Goal: Information Seeking & Learning: Check status

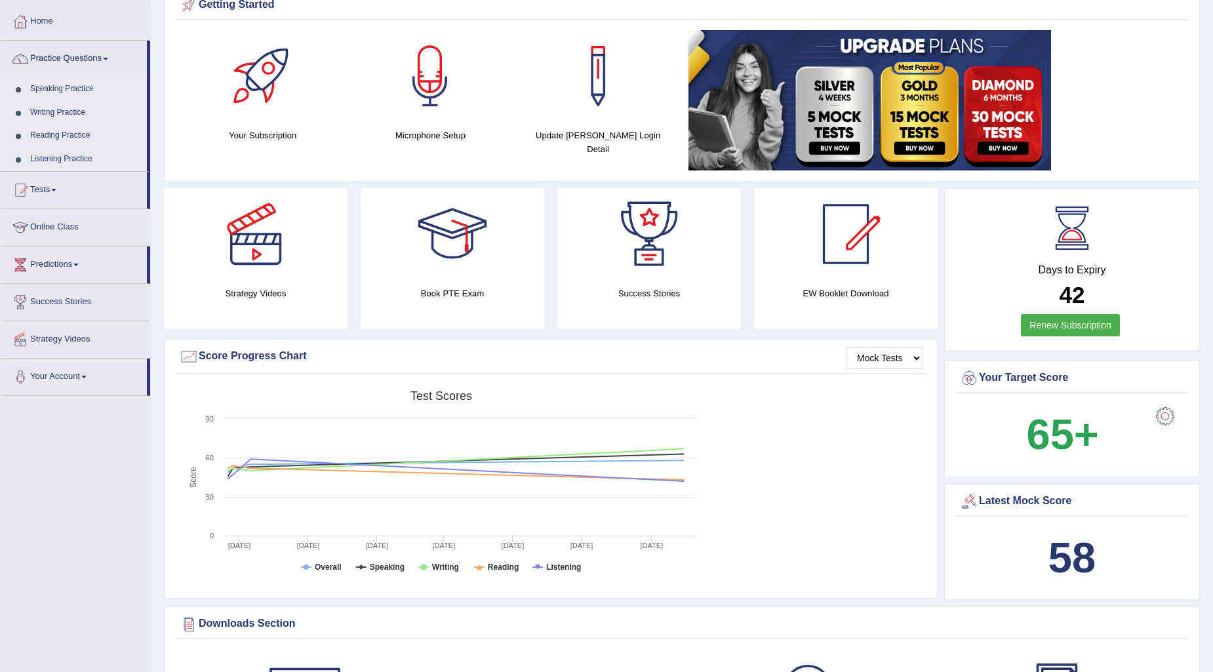
scroll to position [94, 0]
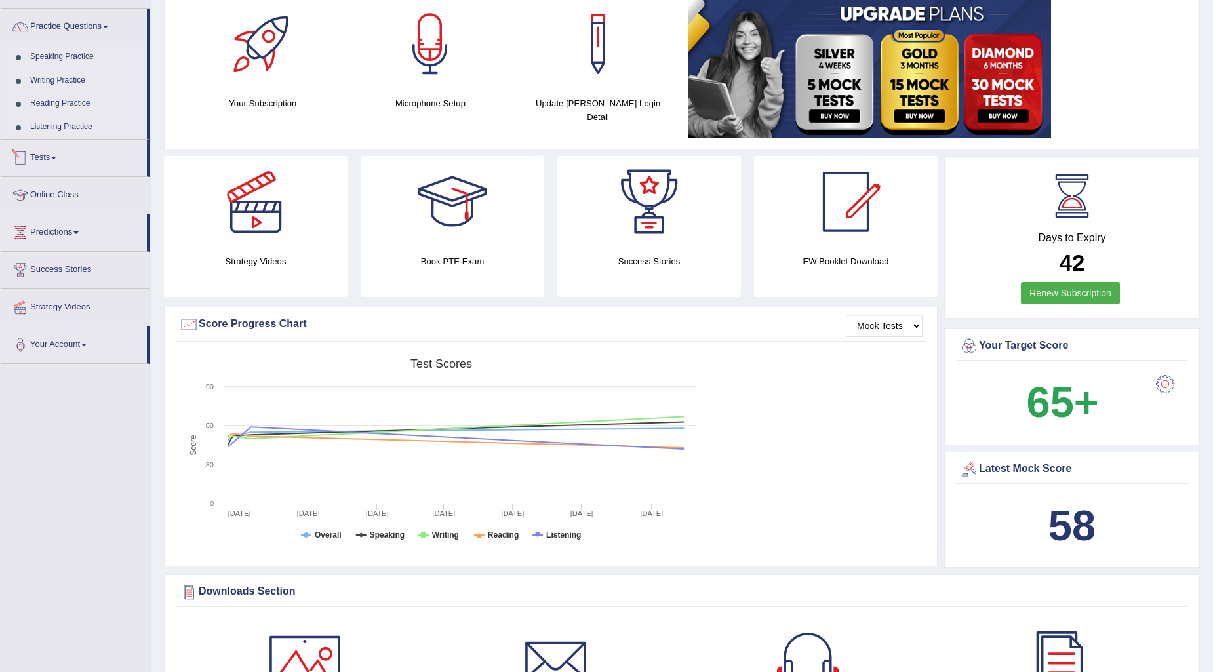
click at [54, 153] on link "Tests" at bounding box center [74, 156] width 146 height 33
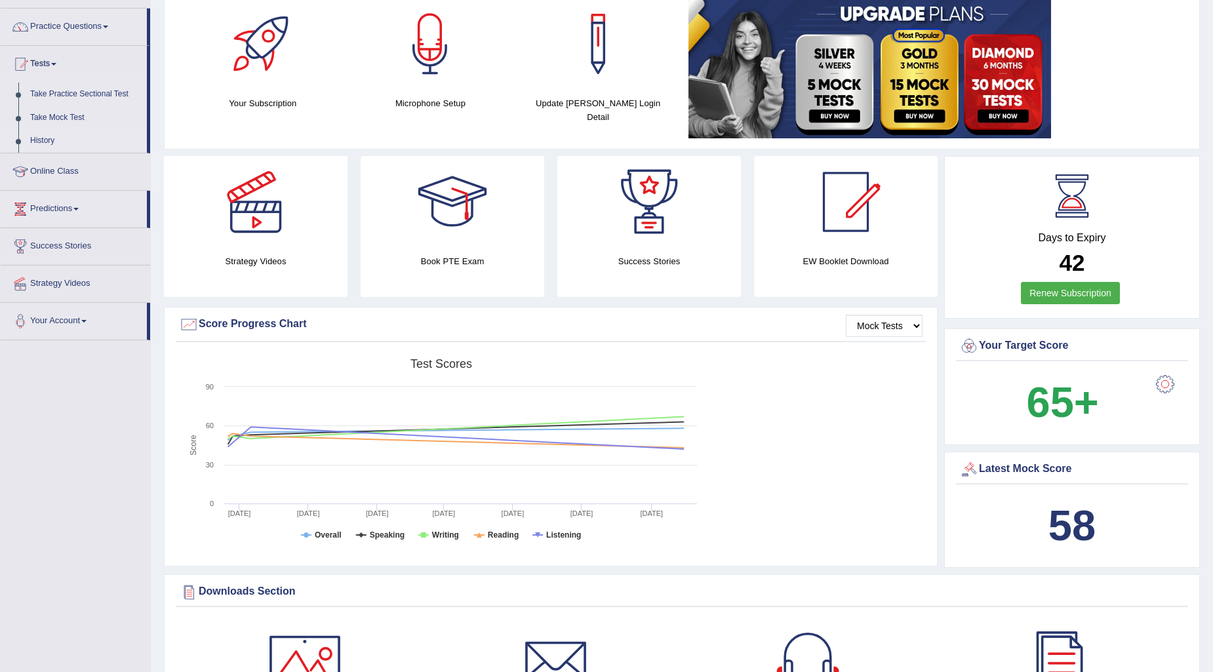
click at [54, 139] on link "History" at bounding box center [85, 141] width 123 height 24
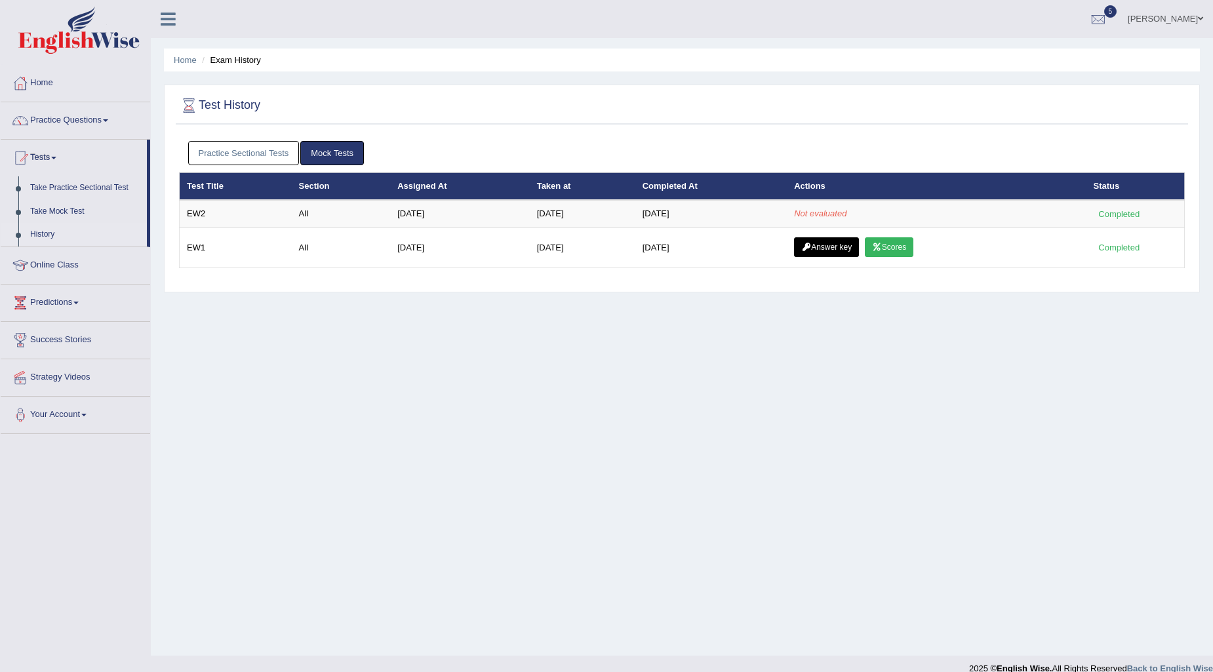
click at [49, 87] on link "Home" at bounding box center [75, 81] width 149 height 33
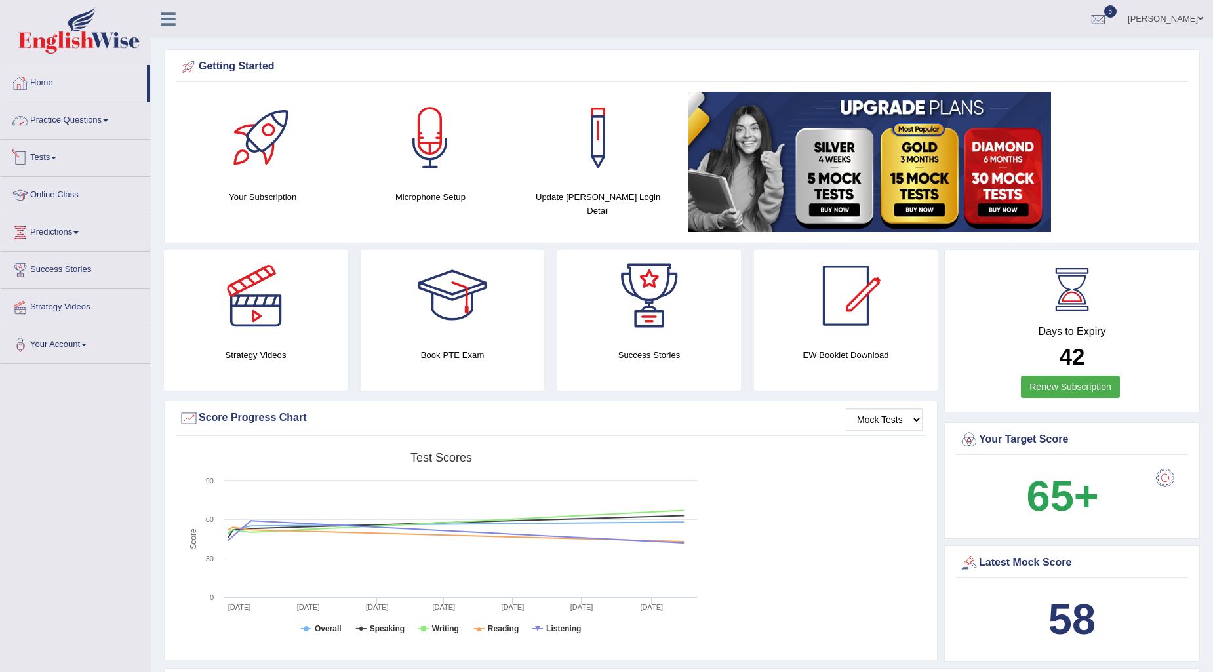
click at [64, 149] on link "Tests" at bounding box center [75, 156] width 149 height 33
click at [46, 229] on link "History" at bounding box center [85, 235] width 123 height 24
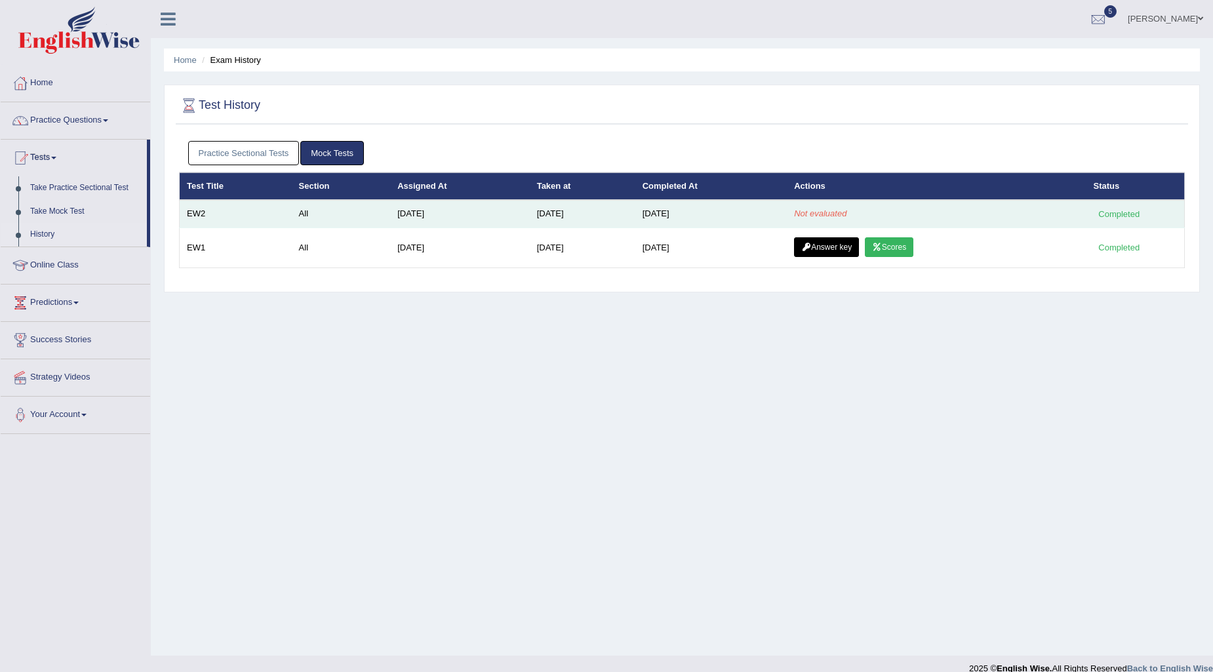
click at [811, 210] on em "Not evaluated" at bounding box center [820, 213] width 52 height 10
click at [909, 214] on td "Not evaluated" at bounding box center [936, 214] width 299 height 28
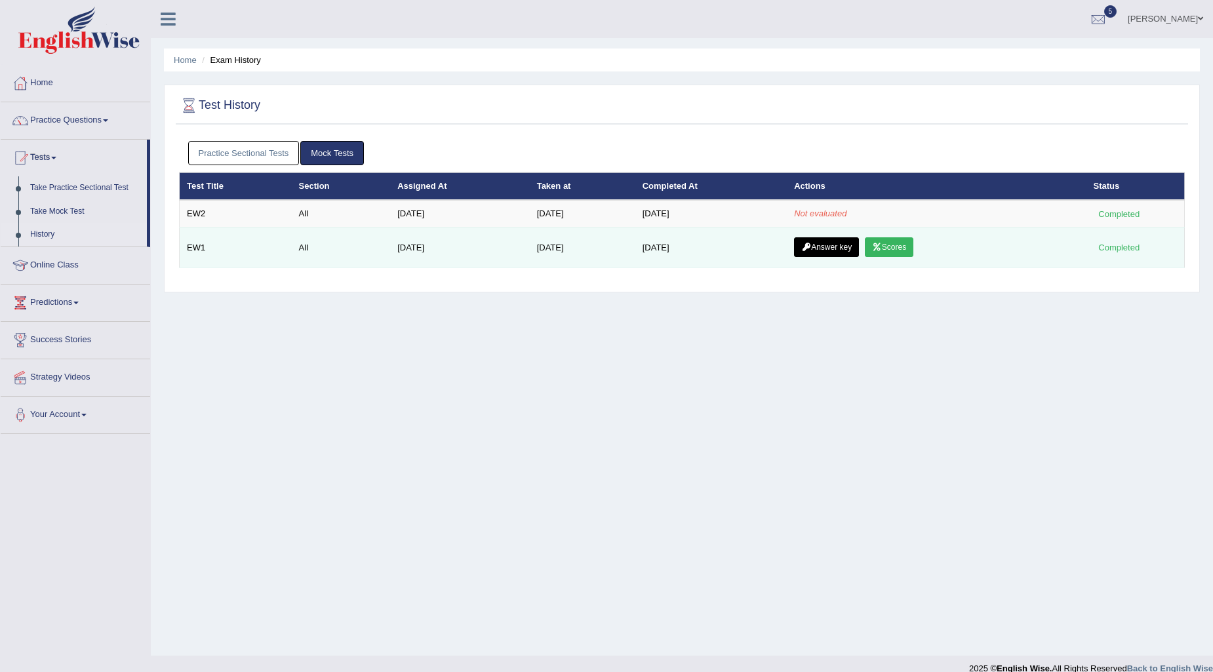
click at [890, 241] on link "Scores" at bounding box center [889, 247] width 49 height 20
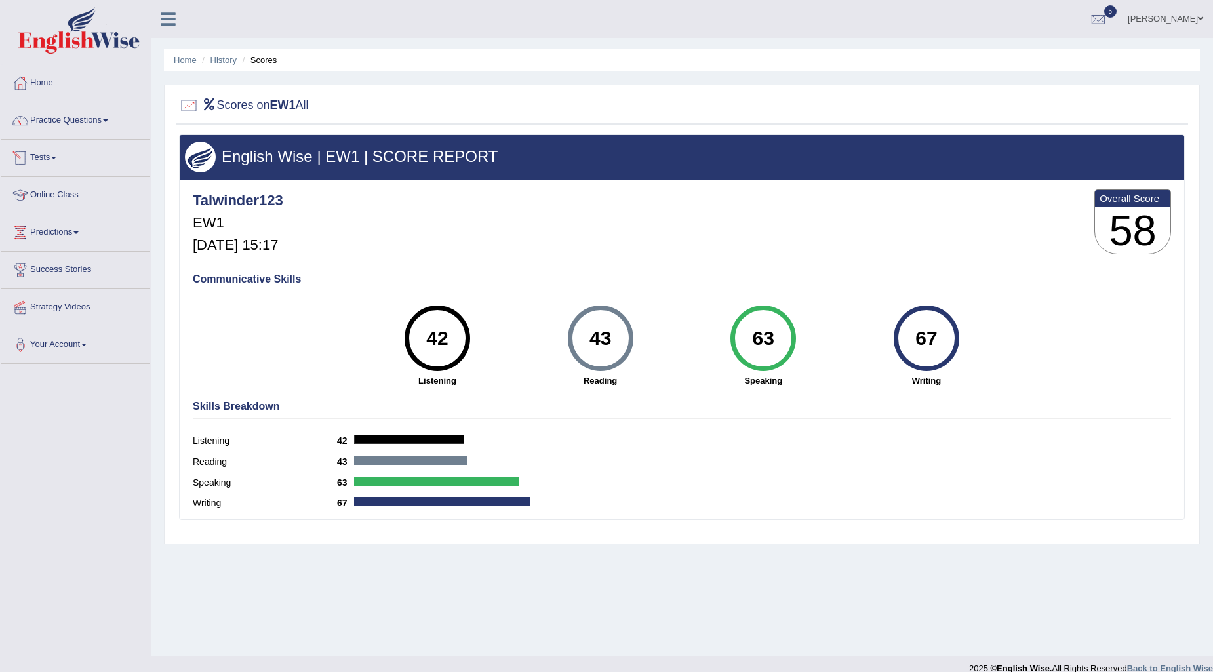
click at [45, 162] on link "Tests" at bounding box center [75, 156] width 149 height 33
click at [41, 236] on link "History" at bounding box center [85, 235] width 123 height 24
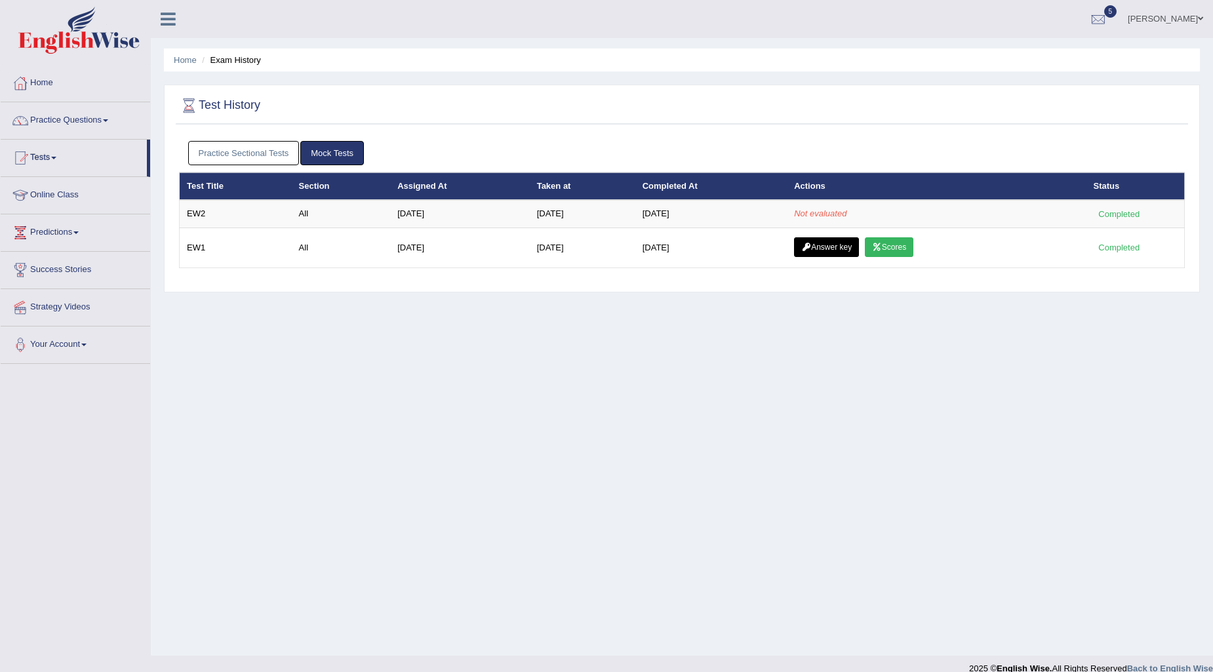
click at [821, 238] on link "Answer key" at bounding box center [826, 247] width 65 height 20
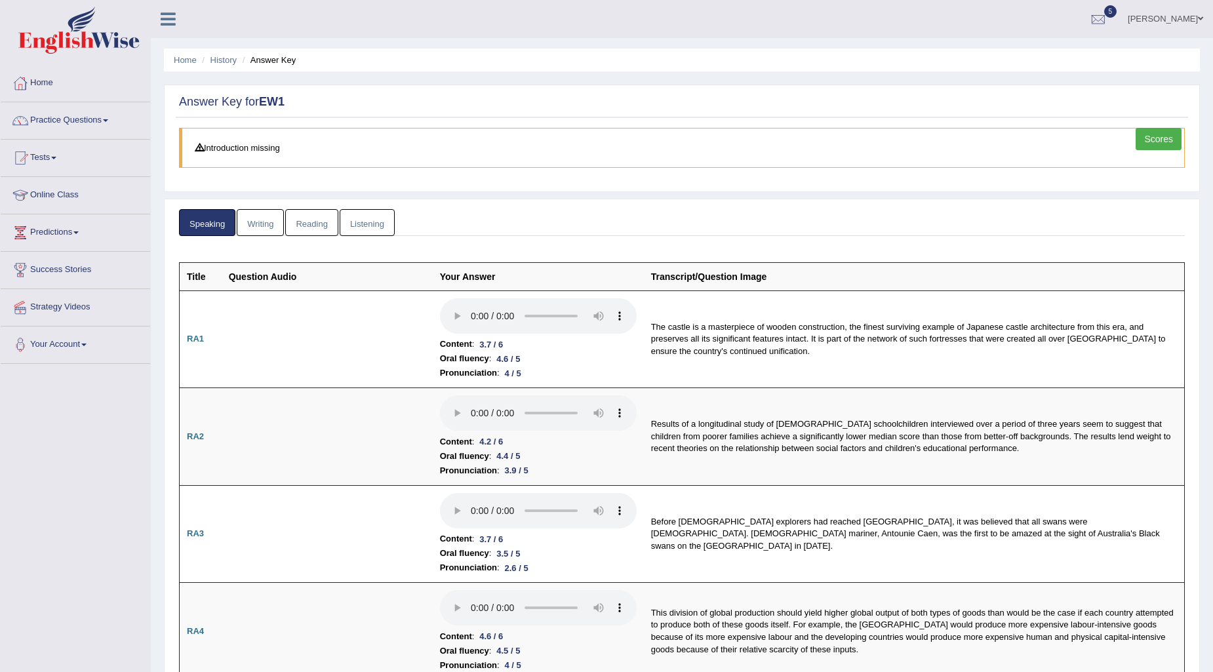
click at [383, 214] on link "Listening" at bounding box center [367, 222] width 55 height 27
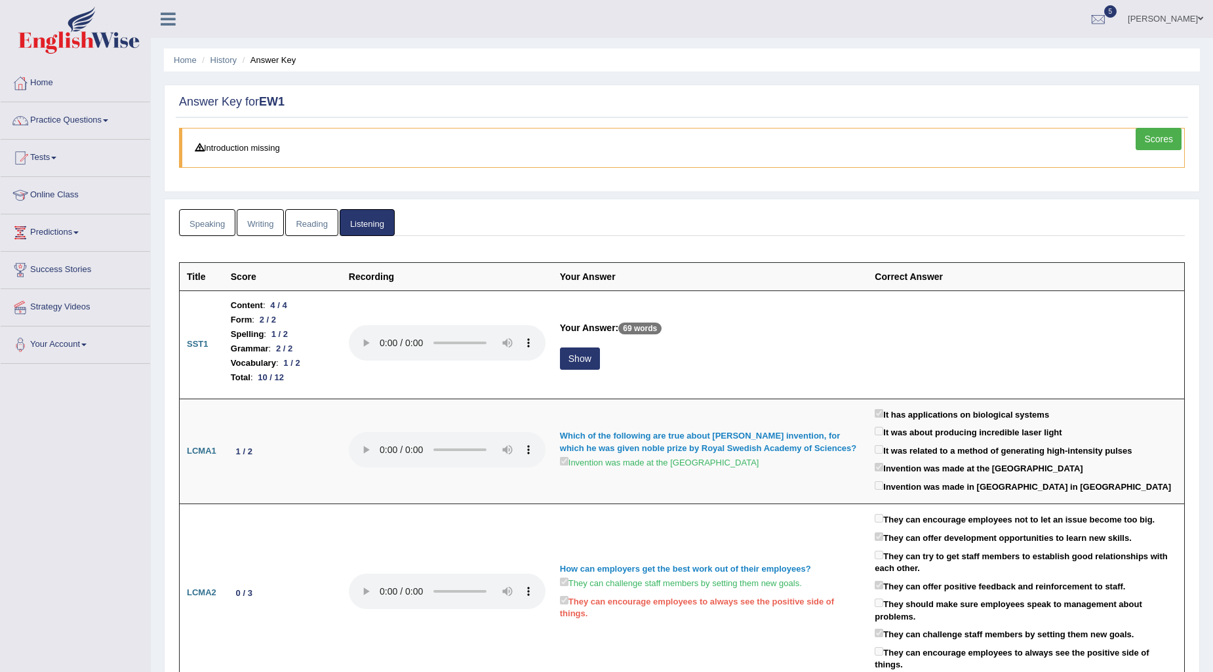
click at [215, 218] on link "Speaking" at bounding box center [207, 222] width 56 height 27
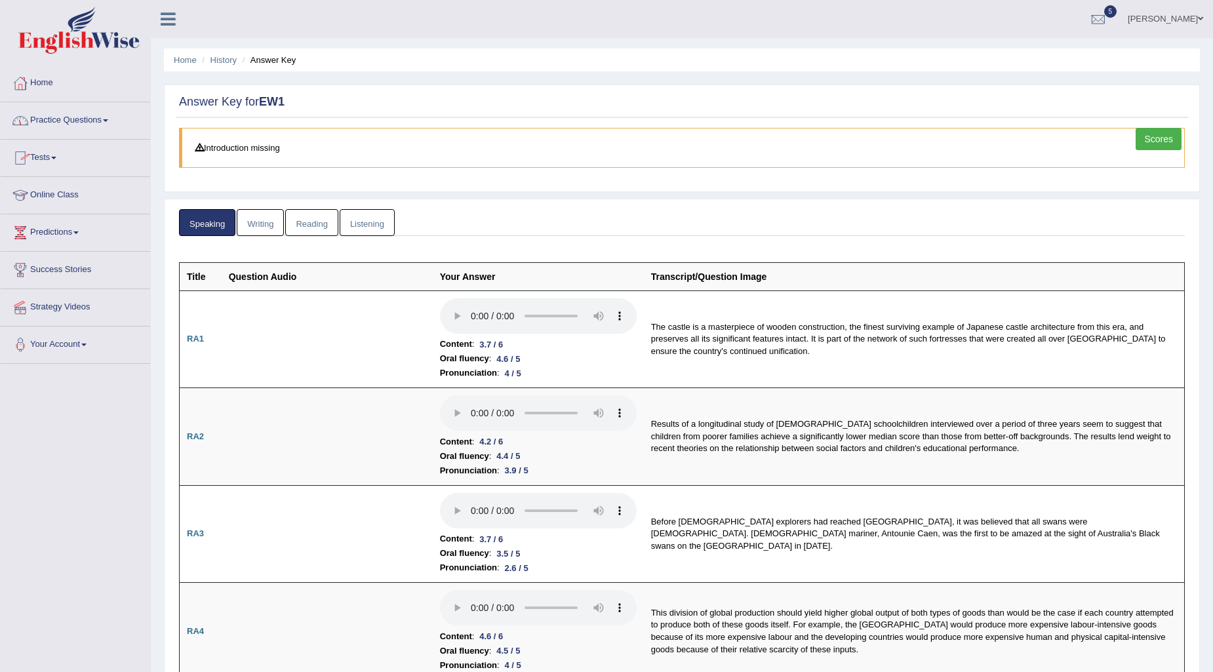
click at [54, 148] on link "Tests" at bounding box center [75, 156] width 149 height 33
click at [47, 232] on link "History" at bounding box center [85, 235] width 123 height 24
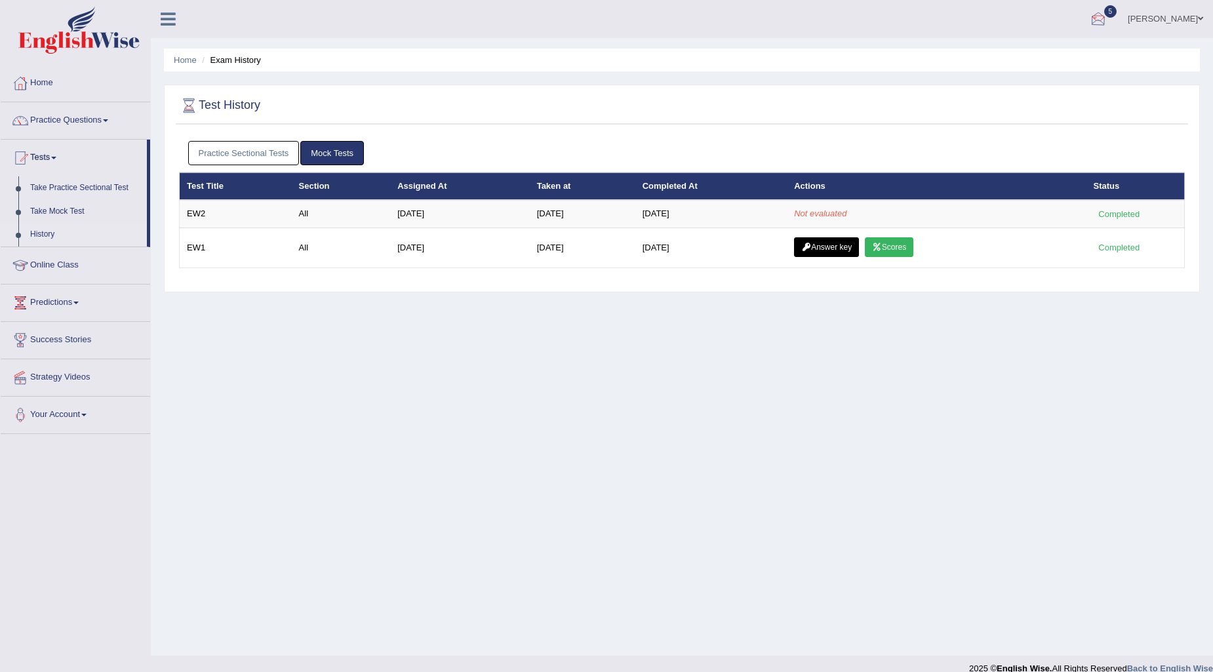
click at [1108, 14] on div at bounding box center [1098, 20] width 20 height 20
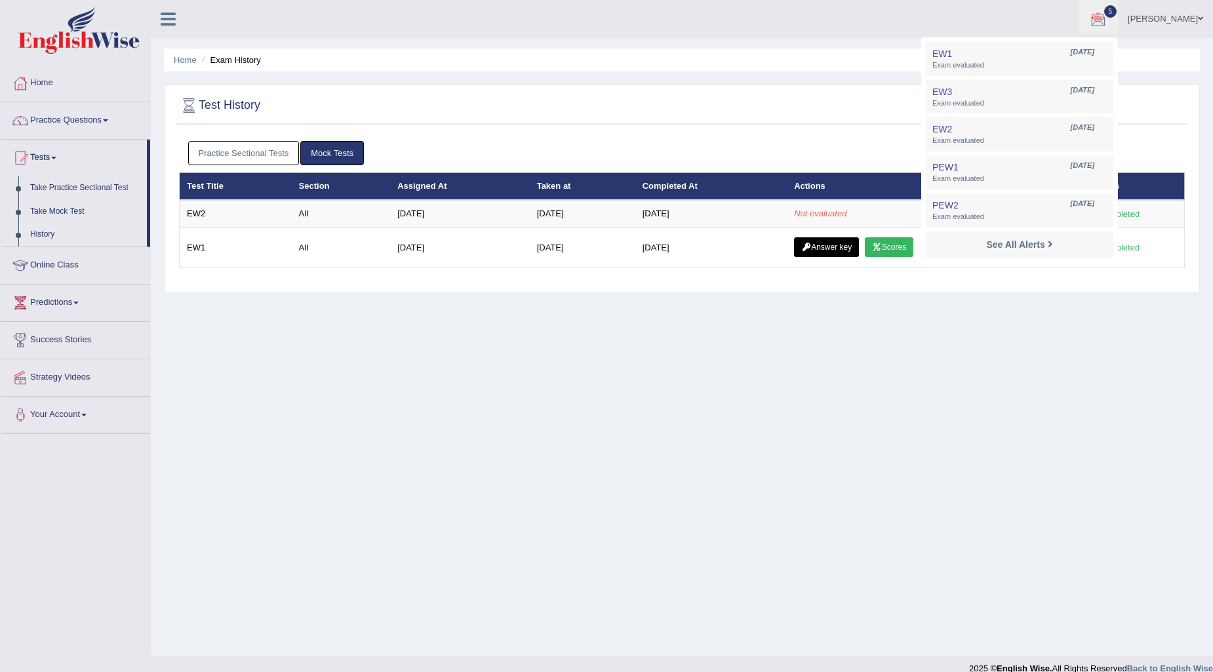
click at [868, 74] on div "Home Exam History Test History Practice Sectional Tests Mock Tests Test Title S…" at bounding box center [682, 328] width 1062 height 656
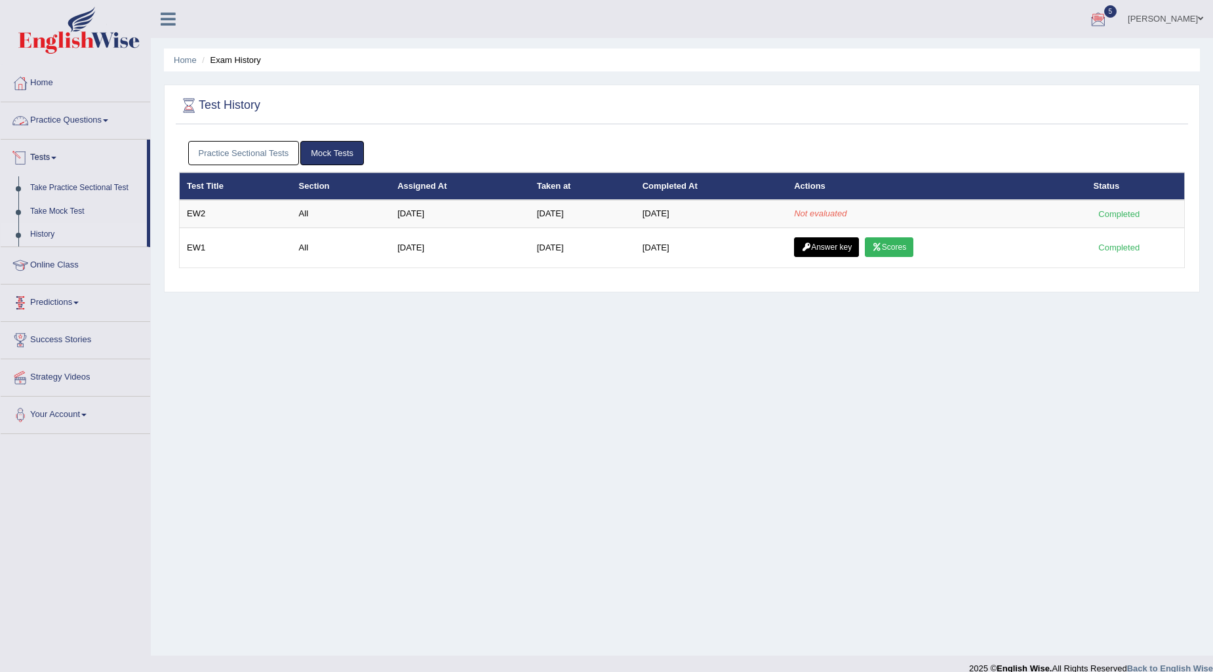
click at [87, 123] on link "Practice Questions" at bounding box center [75, 118] width 149 height 33
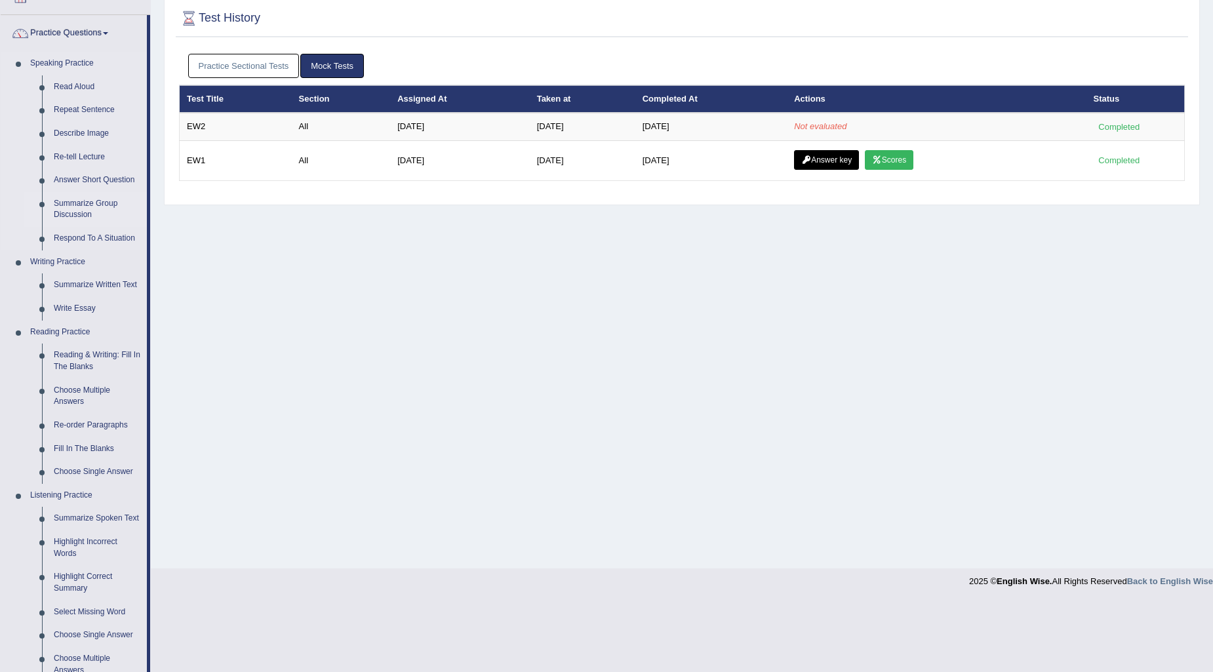
scroll to position [291, 0]
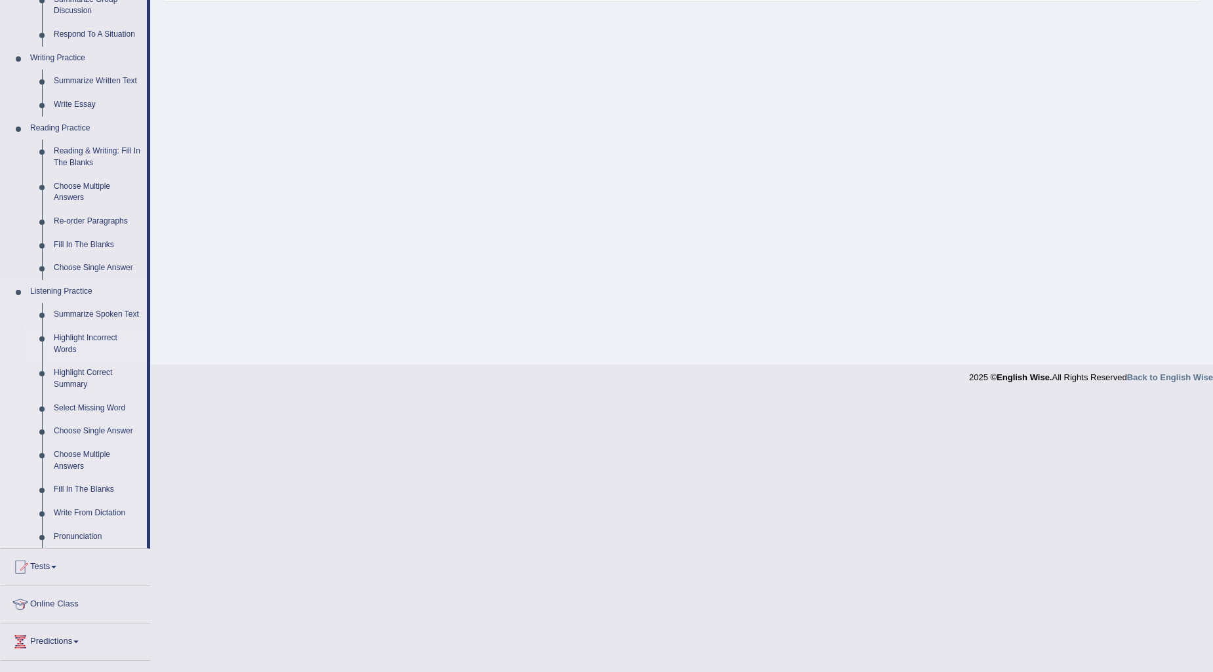
click at [89, 335] on link "Highlight Incorrect Words" at bounding box center [97, 343] width 99 height 35
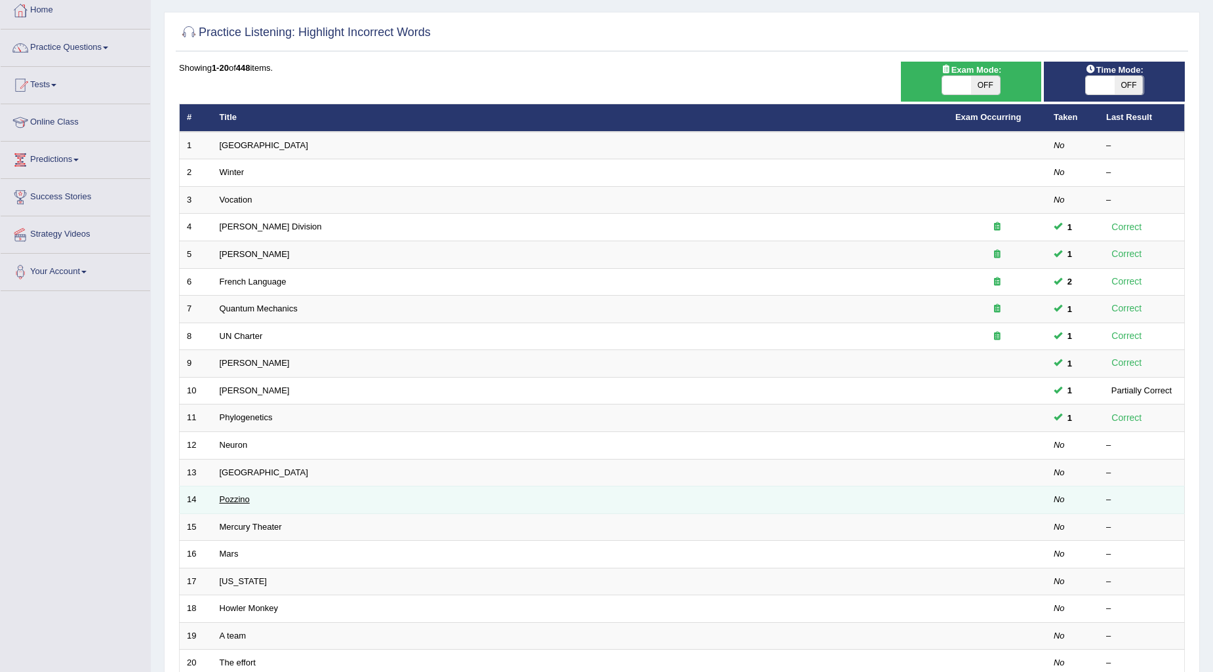
click at [226, 500] on link "Pozzino" at bounding box center [235, 499] width 30 height 10
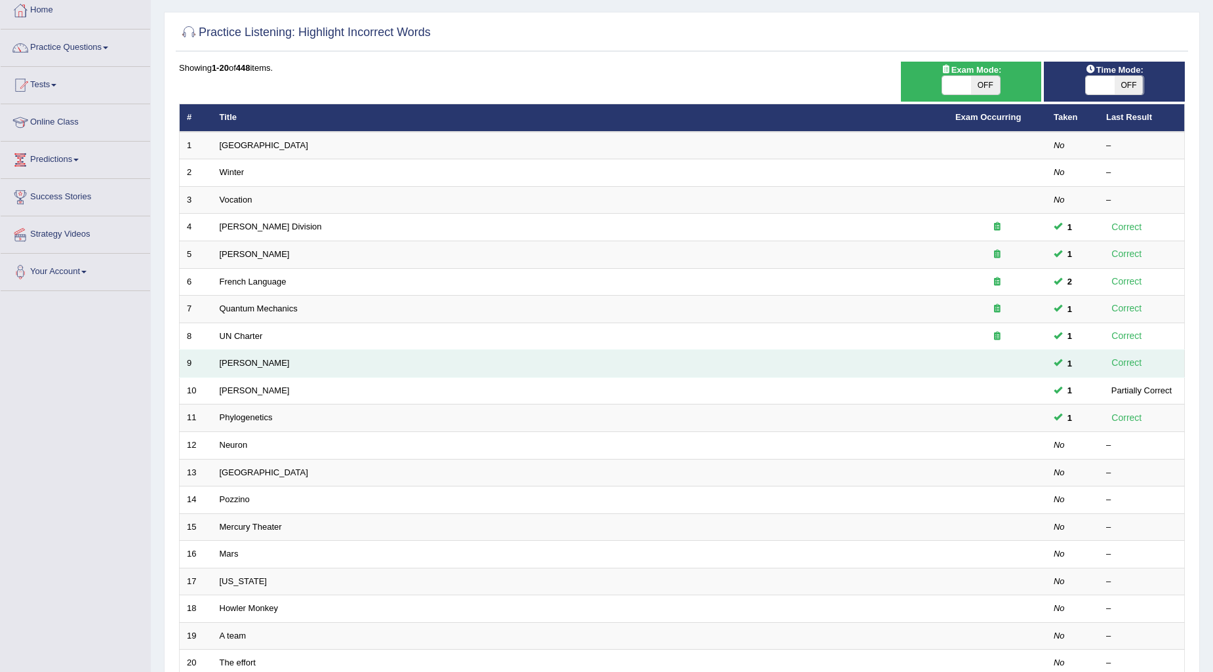
scroll to position [146, 0]
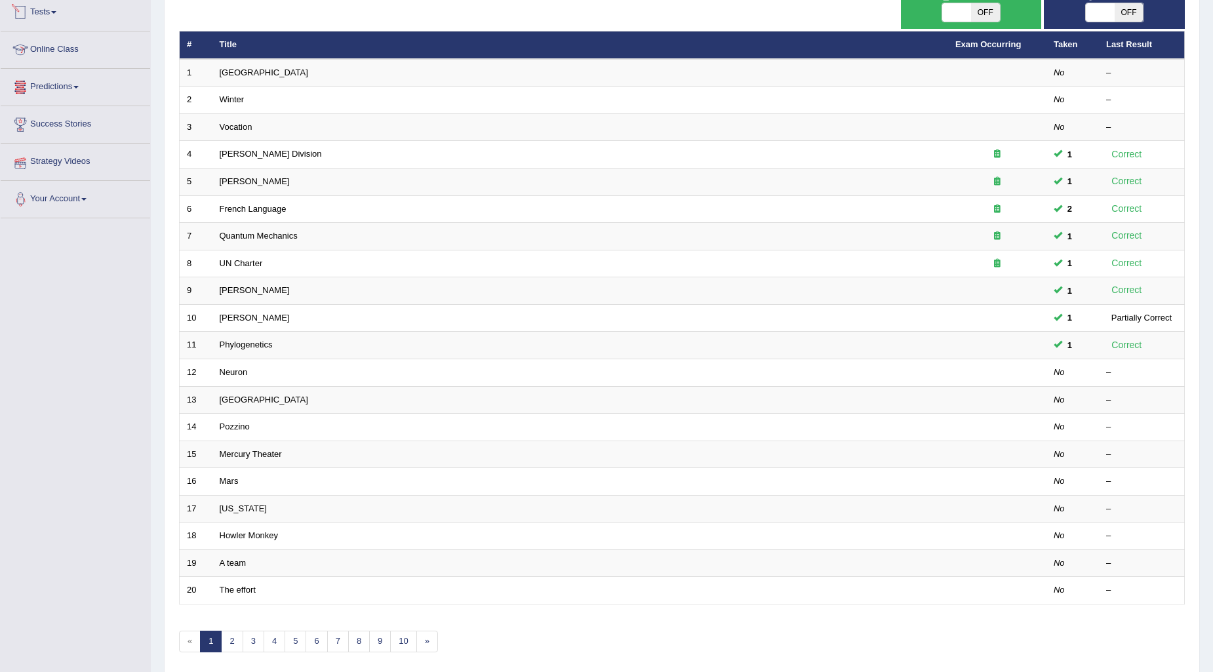
click at [55, 7] on link "Tests" at bounding box center [75, 10] width 149 height 33
click at [53, 92] on link "History" at bounding box center [85, 89] width 123 height 24
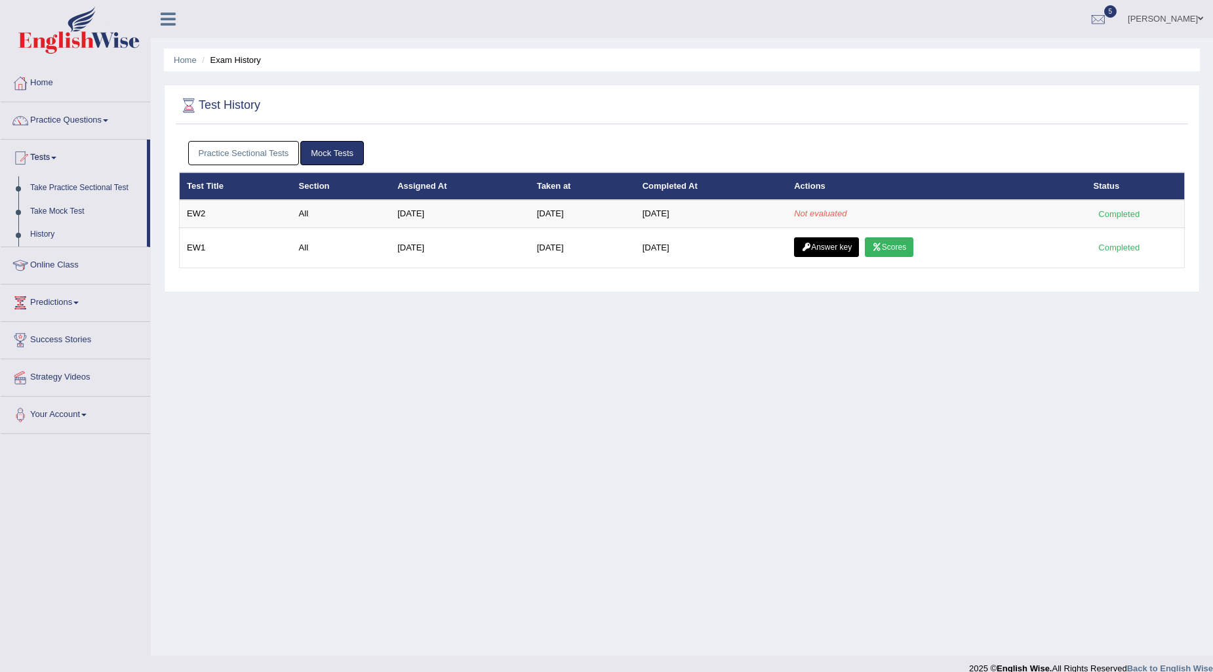
click at [239, 155] on link "Practice Sectional Tests" at bounding box center [243, 153] width 111 height 24
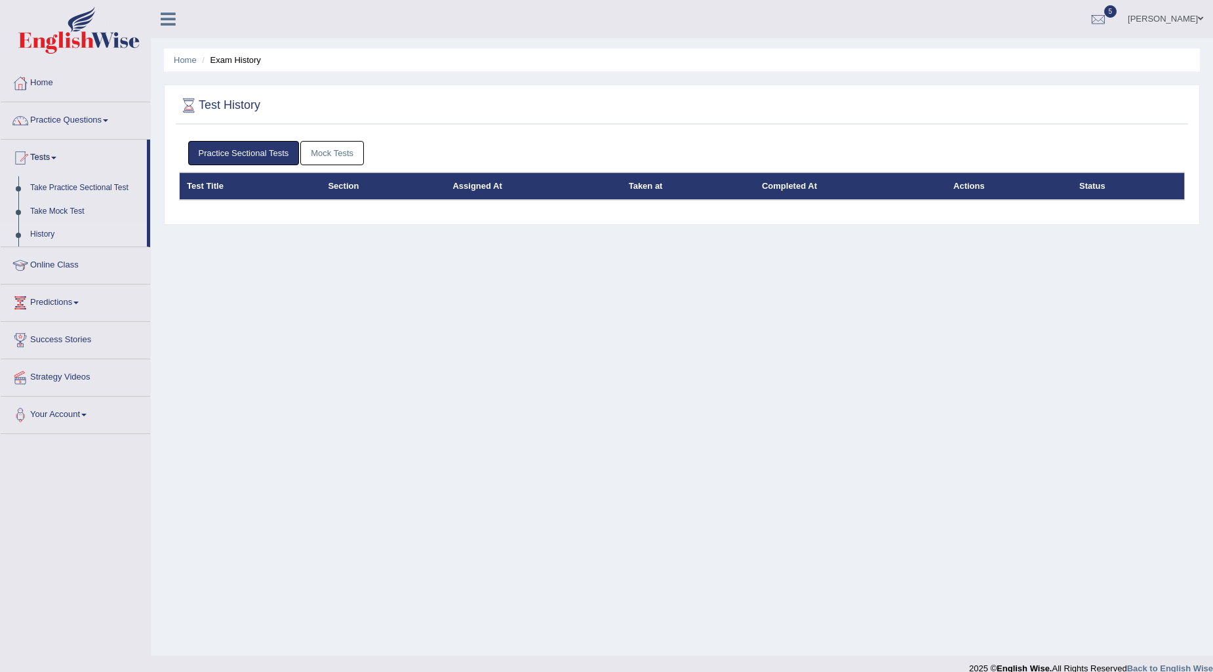
click at [344, 157] on link "Mock Tests" at bounding box center [332, 153] width 64 height 24
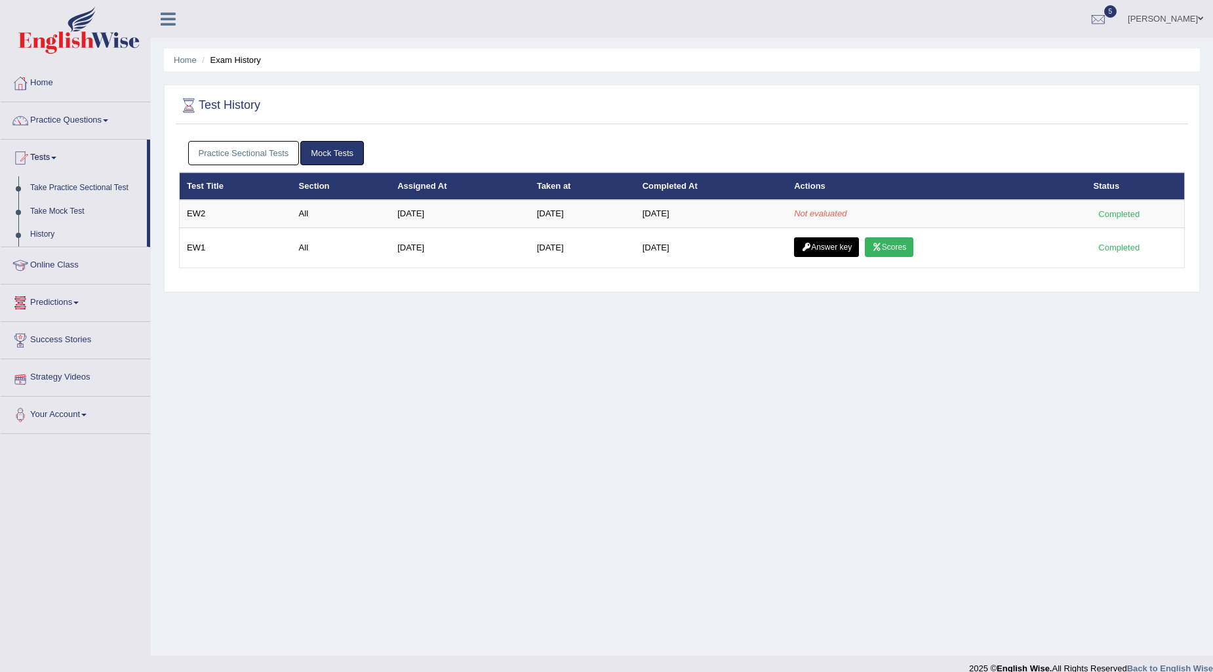
click at [56, 305] on link "Predictions" at bounding box center [75, 301] width 149 height 33
click at [63, 115] on link "Practice Questions" at bounding box center [75, 118] width 149 height 33
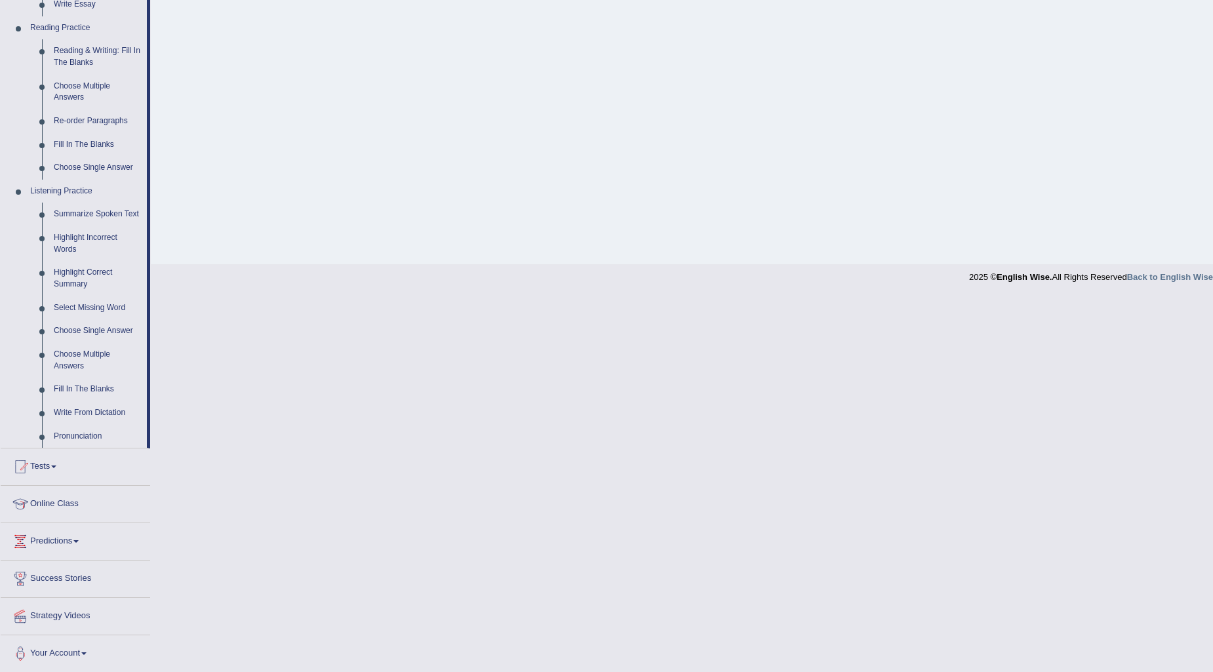
scroll to position [392, 0]
click at [51, 465] on link "Tests" at bounding box center [75, 464] width 149 height 33
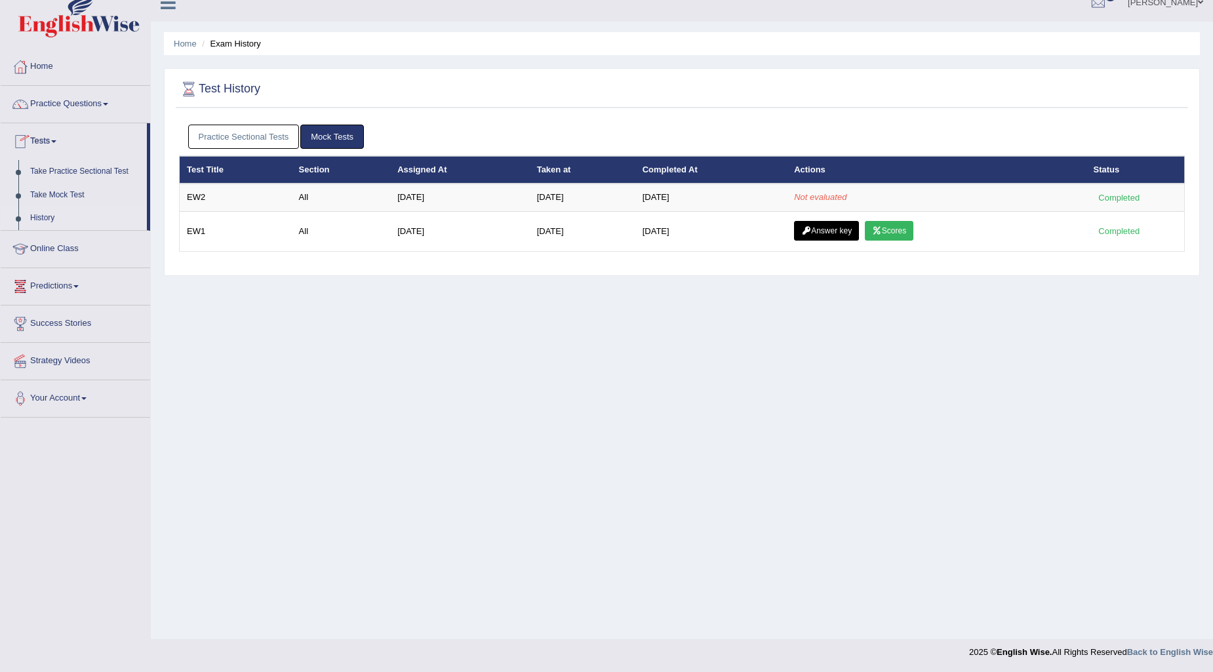
scroll to position [16, 0]
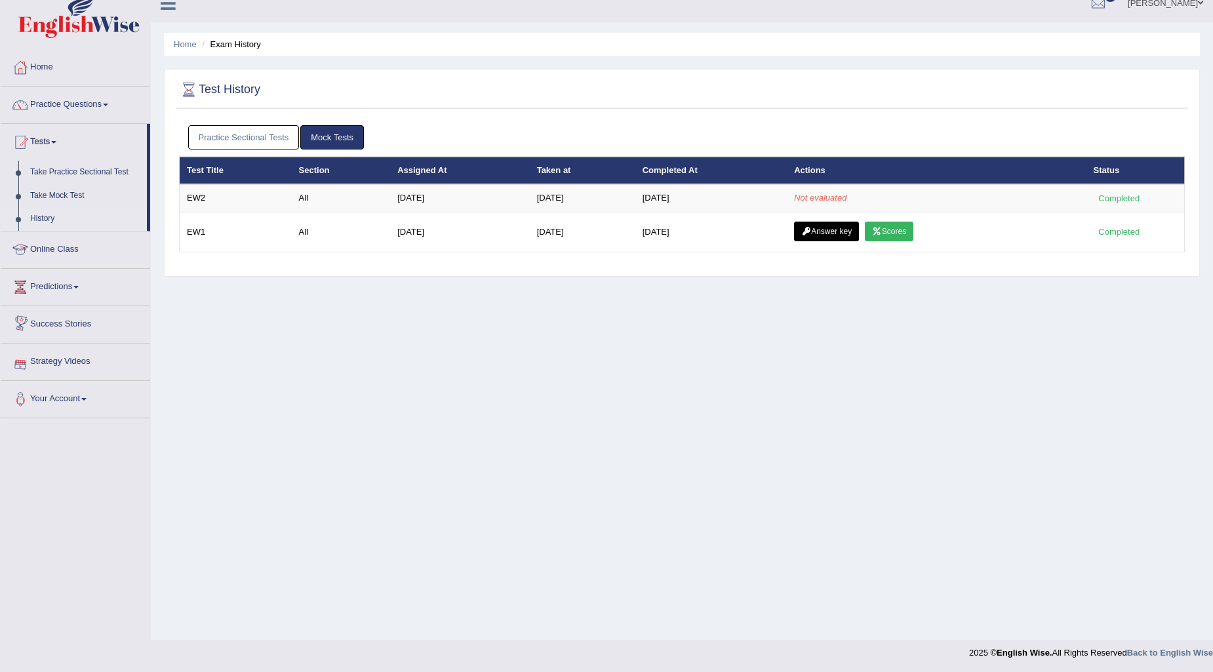
click at [37, 211] on link "History" at bounding box center [85, 219] width 123 height 24
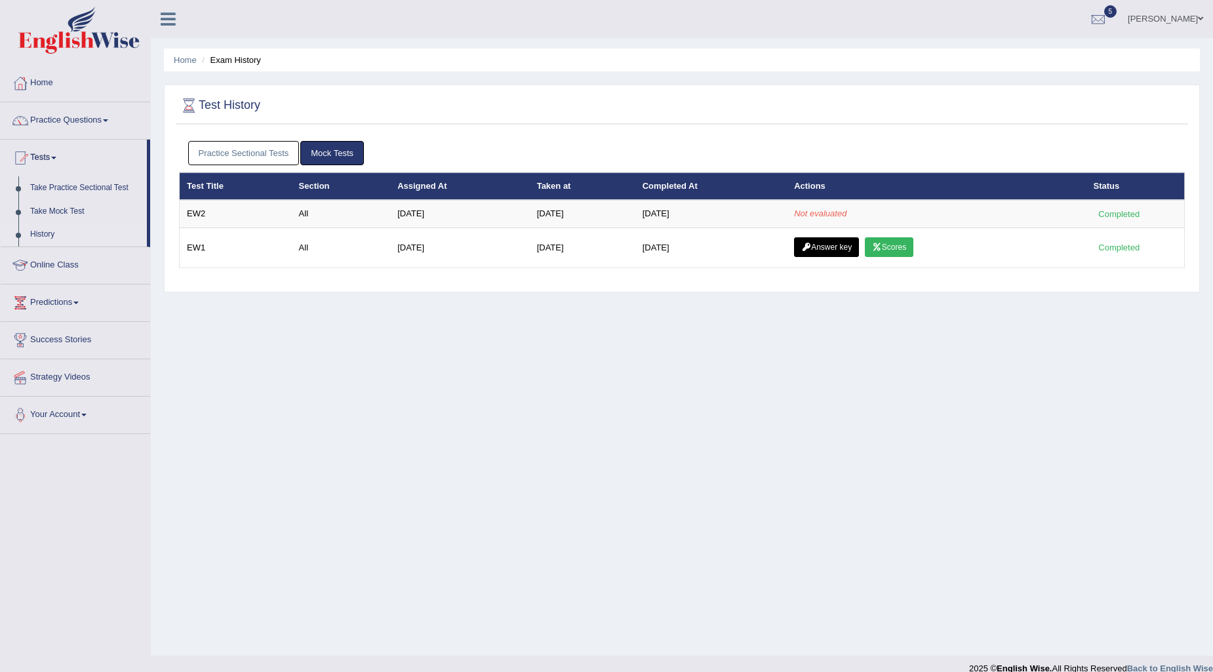
click at [47, 238] on link "History" at bounding box center [85, 235] width 123 height 24
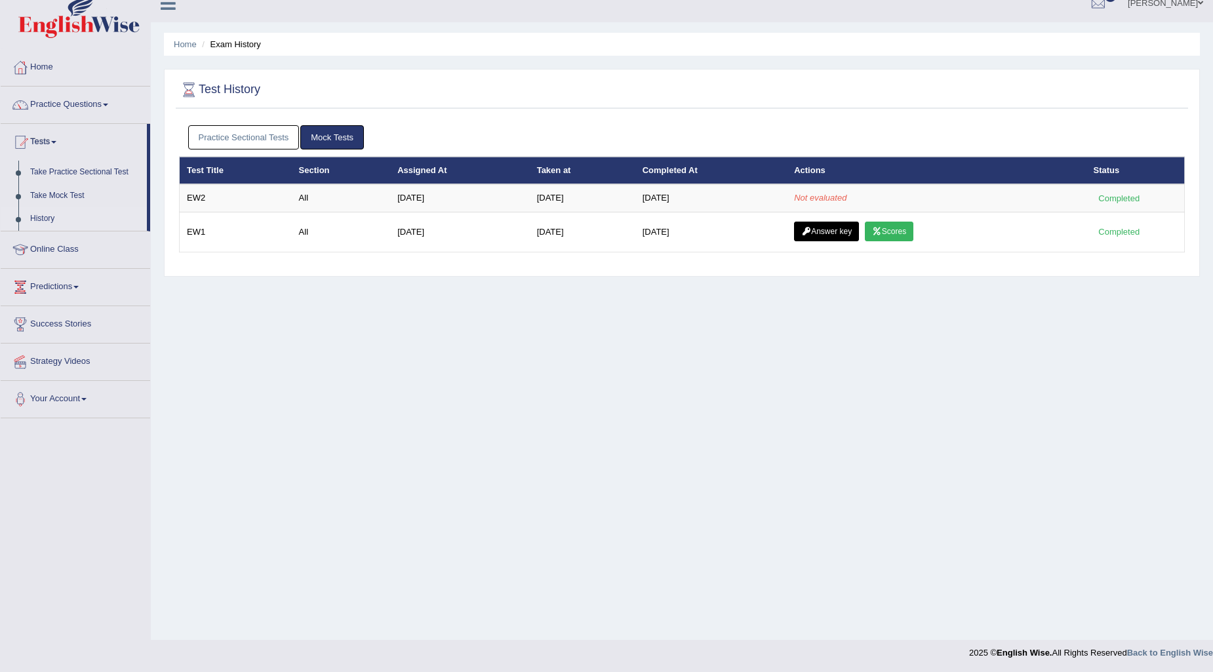
click at [962, 398] on div "Home Exam History Test History Practice Sectional Tests Mock Tests Test Title S…" at bounding box center [682, 312] width 1062 height 656
